Goal: Task Accomplishment & Management: Use online tool/utility

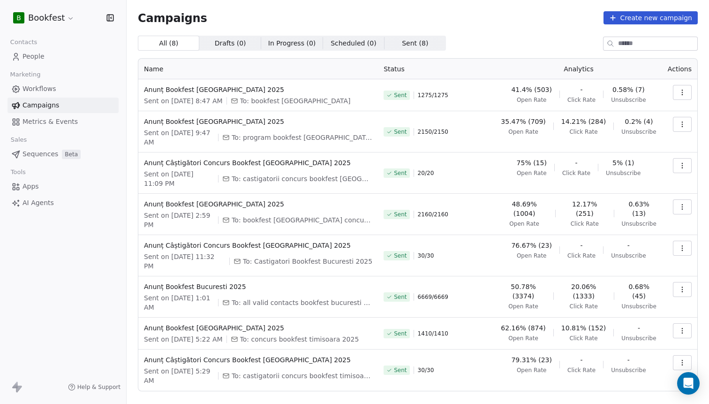
click at [37, 18] on html "B Bookfest Contacts People Marketing Workflows Campaigns Metrics & Events Sales…" at bounding box center [354, 202] width 709 height 404
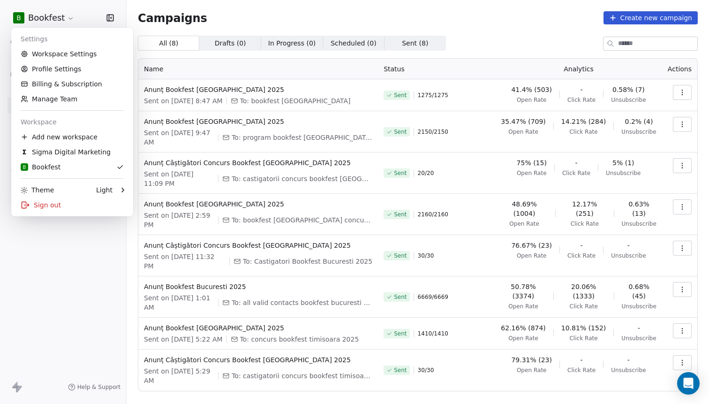
click at [53, 248] on html "B Bookfest Contacts People Marketing Workflows Campaigns Metrics & Events Sales…" at bounding box center [354, 202] width 709 height 404
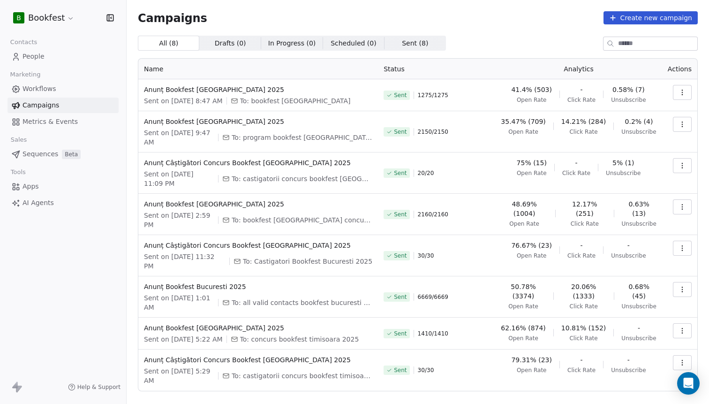
click at [60, 88] on link "Workflows" at bounding box center [63, 88] width 111 height 15
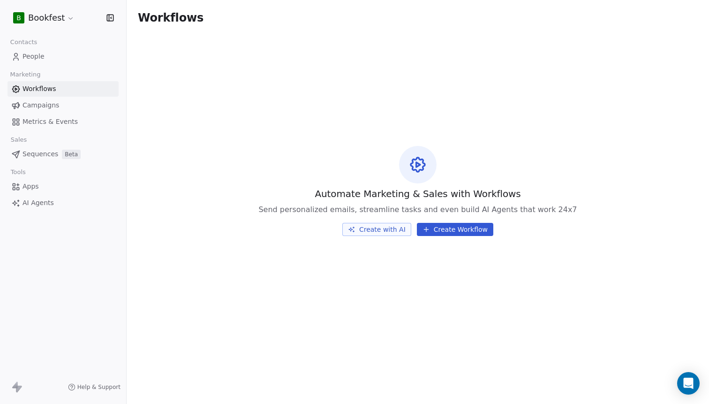
click at [58, 20] on html "B Bookfest Contacts People Marketing Workflows Campaigns Metrics & Events Sales…" at bounding box center [354, 202] width 709 height 404
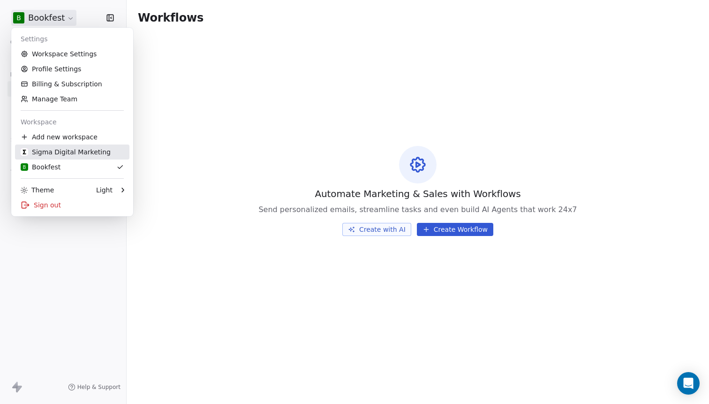
click at [53, 153] on div "Sigma Digital Marketing" at bounding box center [66, 151] width 90 height 9
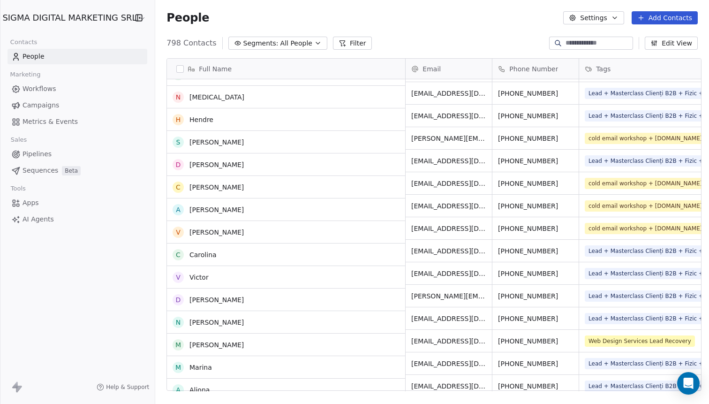
scroll to position [55, 0]
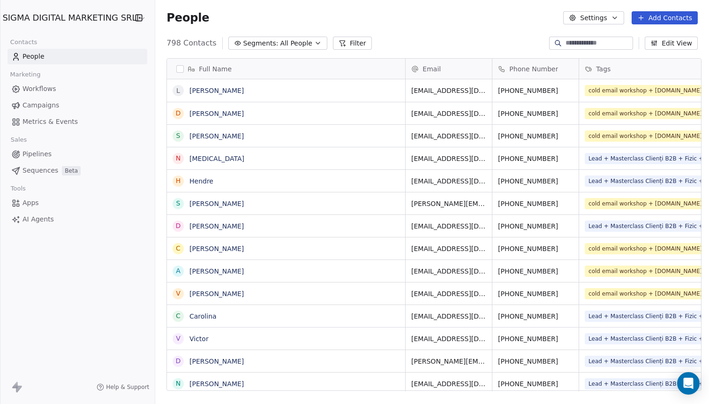
click at [46, 88] on span "Workflows" at bounding box center [40, 89] width 34 height 10
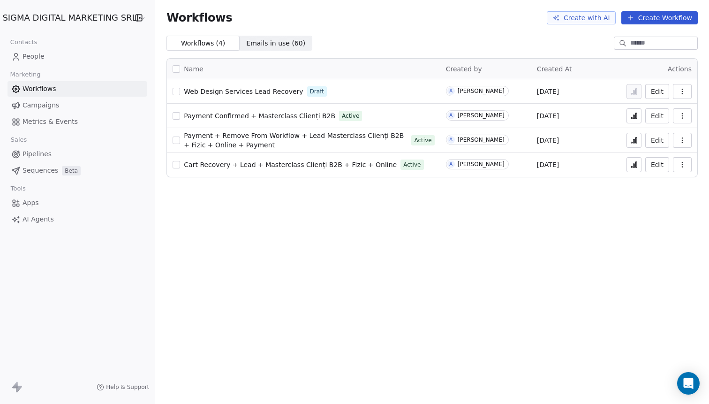
click at [50, 172] on span "Sequences" at bounding box center [41, 171] width 36 height 10
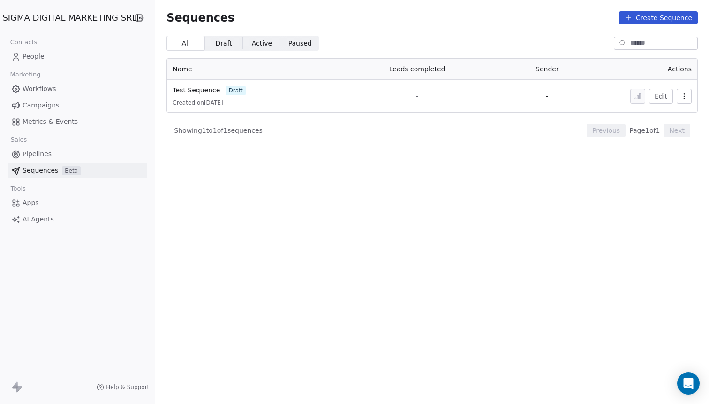
click at [687, 95] on icon "button" at bounding box center [685, 96] width 8 height 8
click at [664, 147] on span "Delete" at bounding box center [664, 147] width 22 height 10
drag, startPoint x: 664, startPoint y: 147, endPoint x: 584, endPoint y: 139, distance: 80.6
click at [584, 139] on div "Sequences Create Sequence All All Draft Draft Active Active Paused Paused Name …" at bounding box center [432, 202] width 554 height 404
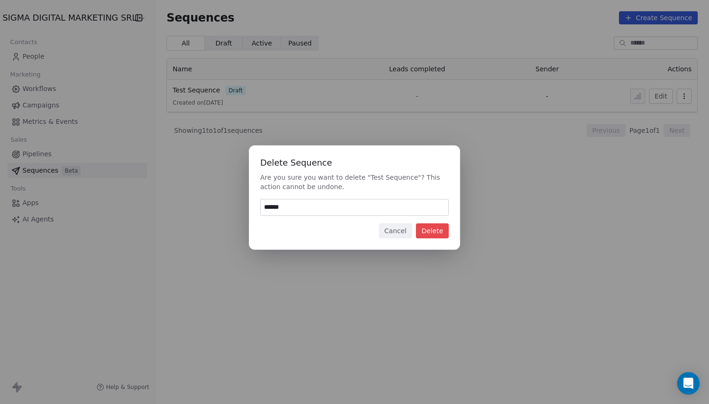
type input "******"
click at [433, 237] on button "Delete" at bounding box center [432, 230] width 33 height 15
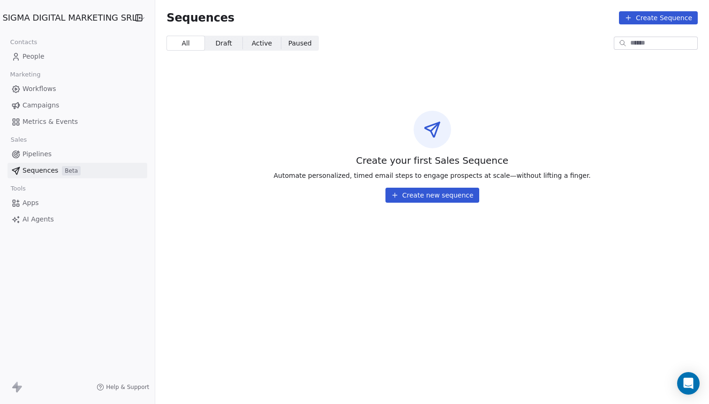
click at [661, 20] on button "Create Sequence" at bounding box center [658, 17] width 79 height 13
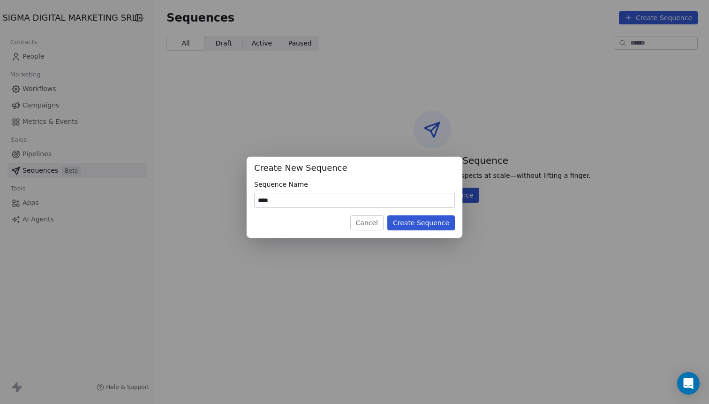
type input "****"
click at [421, 222] on button "Create Sequence" at bounding box center [421, 222] width 68 height 15
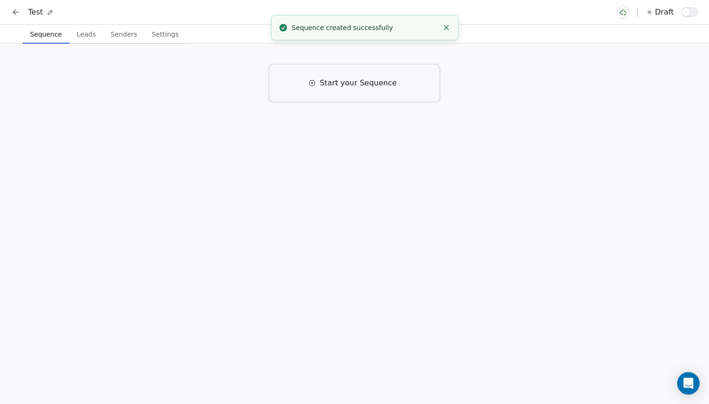
click at [298, 90] on div "Start your Sequence" at bounding box center [355, 83] width 170 height 38
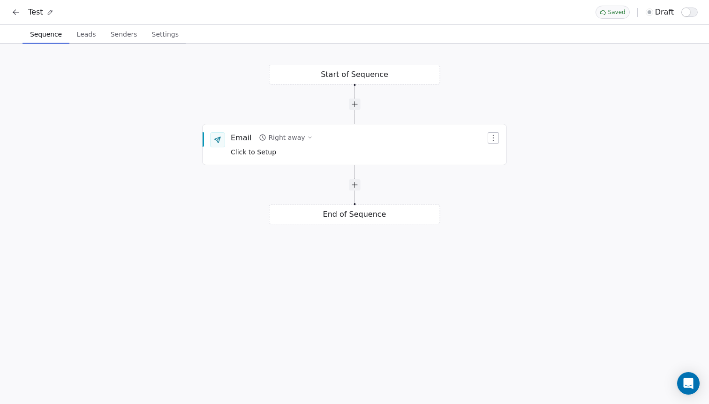
click at [345, 78] on div "Start of Sequence Email Right away Click to Setup End of Sequence" at bounding box center [354, 224] width 709 height 360
click at [84, 32] on span "Leads" at bounding box center [86, 34] width 27 height 13
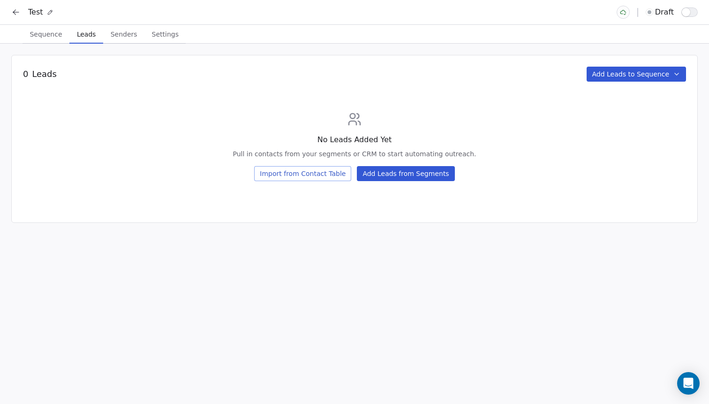
click at [653, 12] on div at bounding box center [650, 12] width 8 height 8
click at [623, 13] on icon at bounding box center [623, 12] width 7 height 7
click at [92, 75] on div "0 Leads Add Leads to Sequence" at bounding box center [354, 74] width 663 height 15
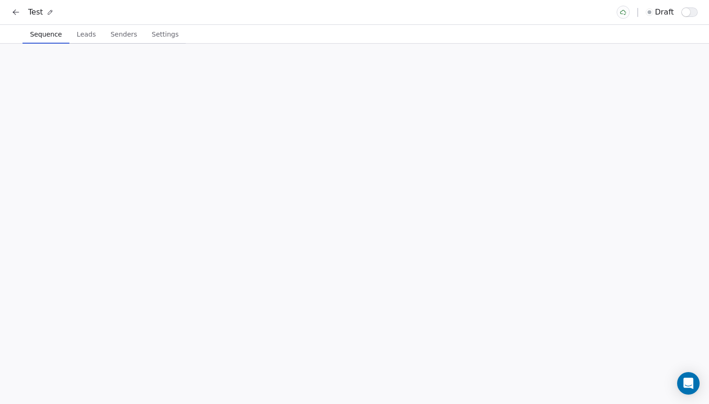
click at [58, 35] on span "Sequence" at bounding box center [45, 34] width 39 height 13
click at [91, 180] on div "Start of Sequence Email Right away Click to Setup End of Sequence" at bounding box center [354, 224] width 709 height 360
